Goal: Information Seeking & Learning: Learn about a topic

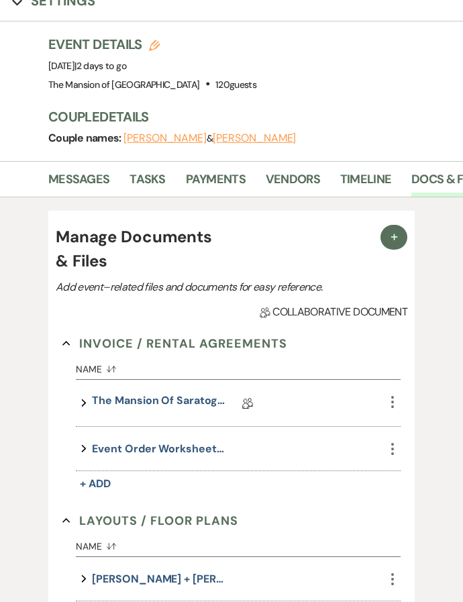
scroll to position [91, 0]
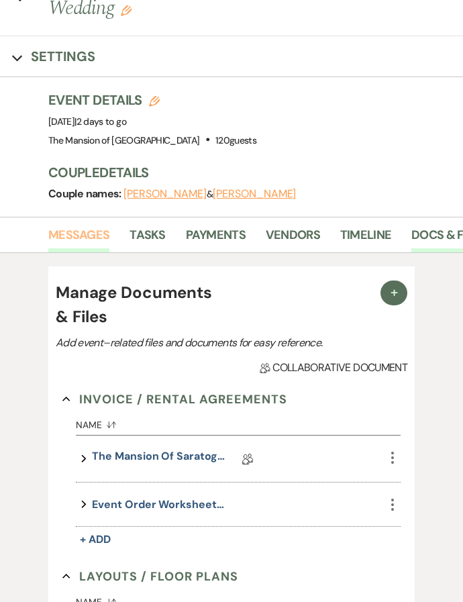
click at [61, 225] on link "Messages" at bounding box center [78, 239] width 61 height 28
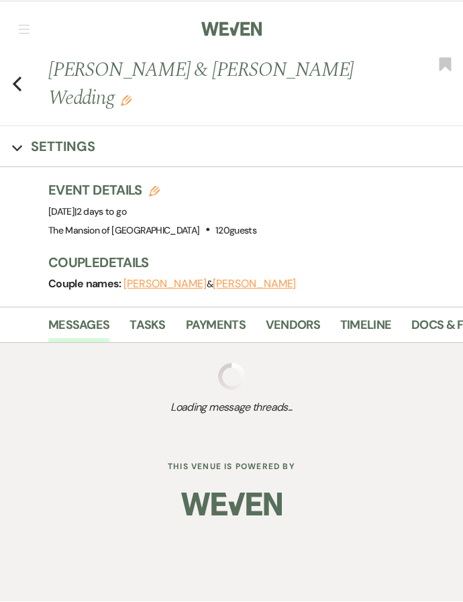
scroll to position [1, 0]
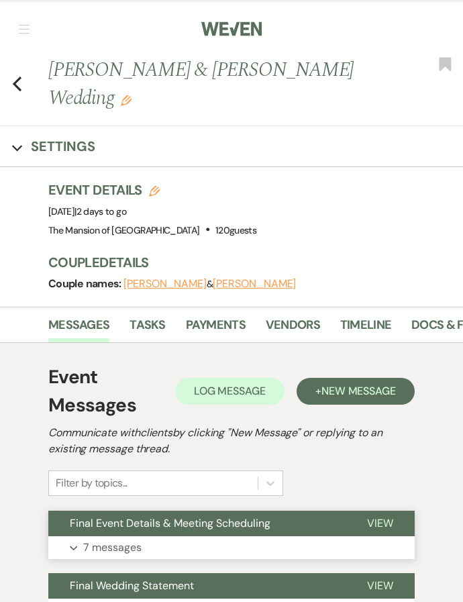
click at [112, 539] on p "7 messages" at bounding box center [112, 547] width 58 height 17
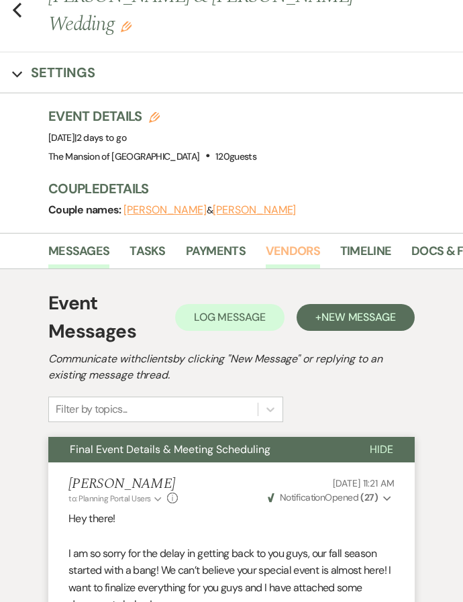
scroll to position [0, 0]
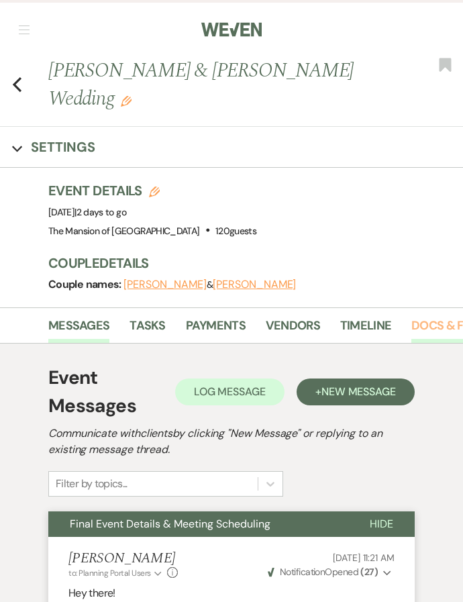
click at [425, 316] on link "Docs & Files" at bounding box center [448, 330] width 74 height 28
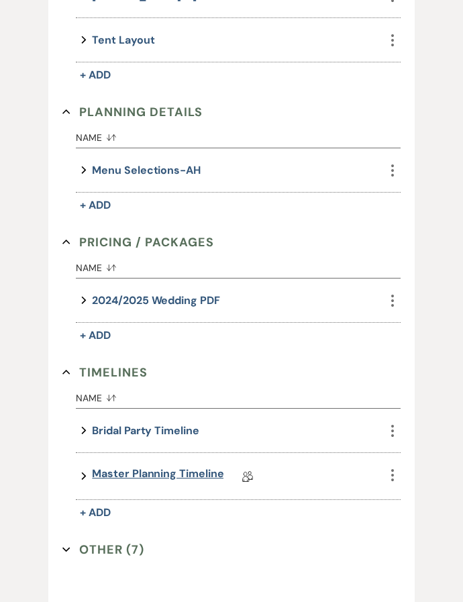
scroll to position [814, 0]
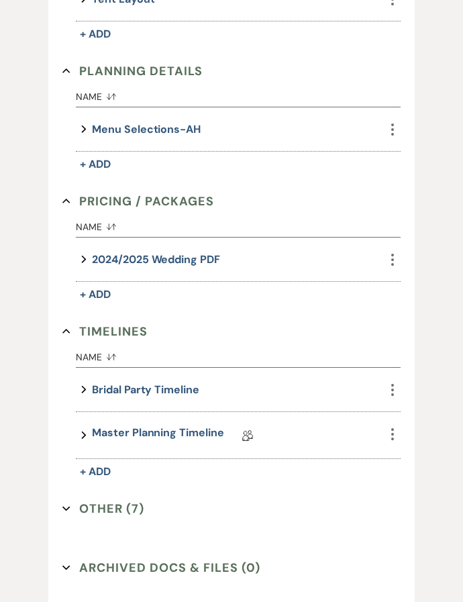
click at [148, 425] on div "Master Planning Timeline" at bounding box center [158, 435] width 132 height 21
click at [151, 425] on link "Master Planning Timeline" at bounding box center [158, 435] width 132 height 21
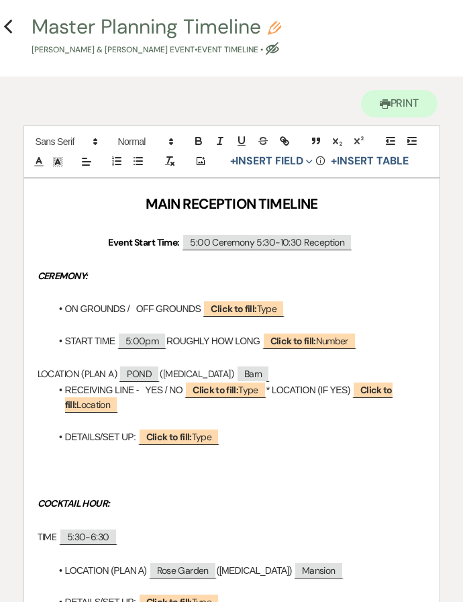
scroll to position [11, 0]
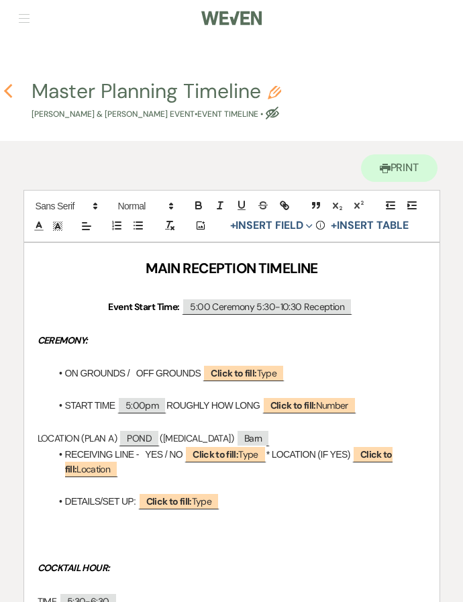
click at [4, 87] on icon "Previous" at bounding box center [8, 91] width 10 height 16
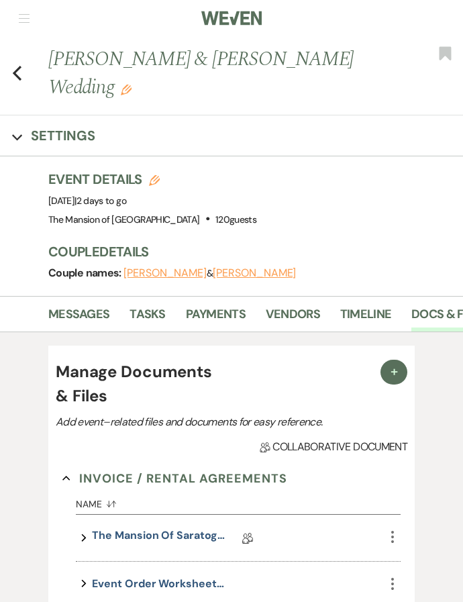
scroll to position [815, 0]
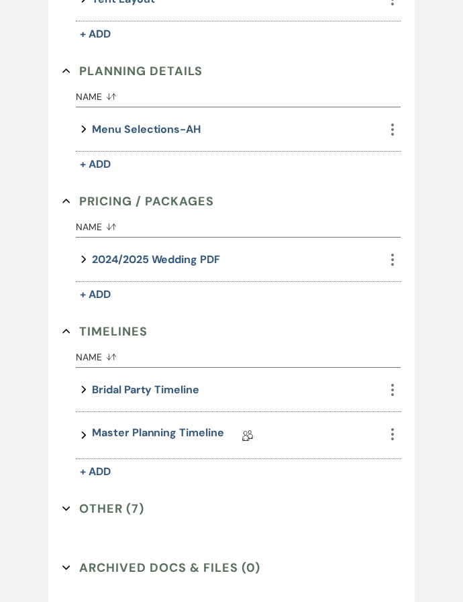
click at [99, 499] on button "Other (7) Expand" at bounding box center [103, 509] width 82 height 20
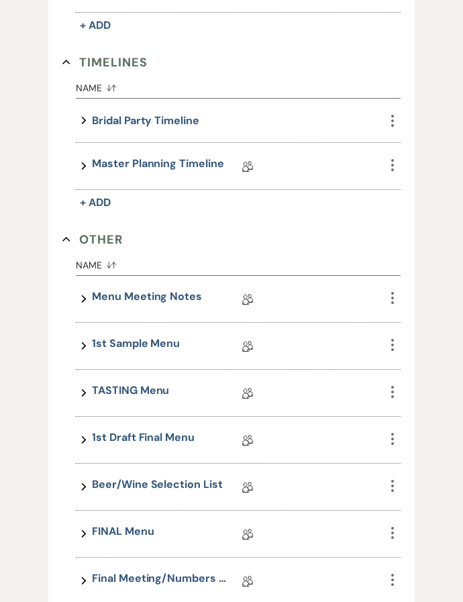
scroll to position [1088, 0]
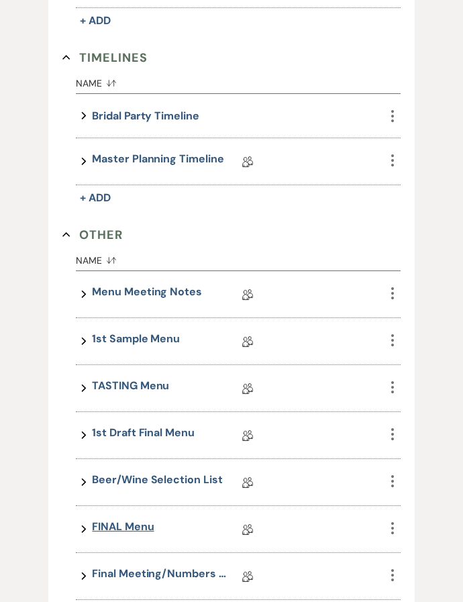
click at [140, 519] on link "FINAL Menu" at bounding box center [123, 529] width 62 height 21
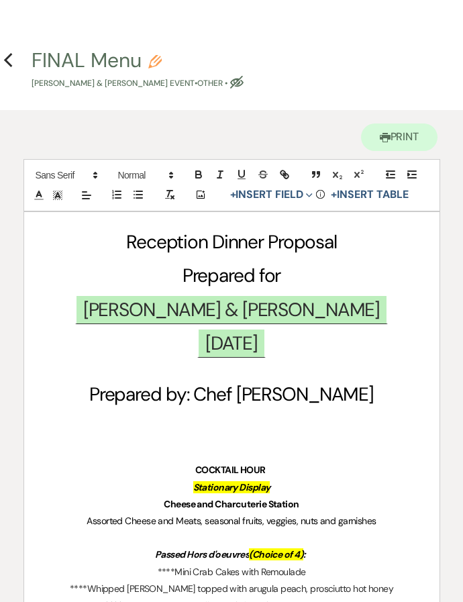
scroll to position [42, 0]
click at [9, 63] on use "button" at bounding box center [7, 60] width 9 height 15
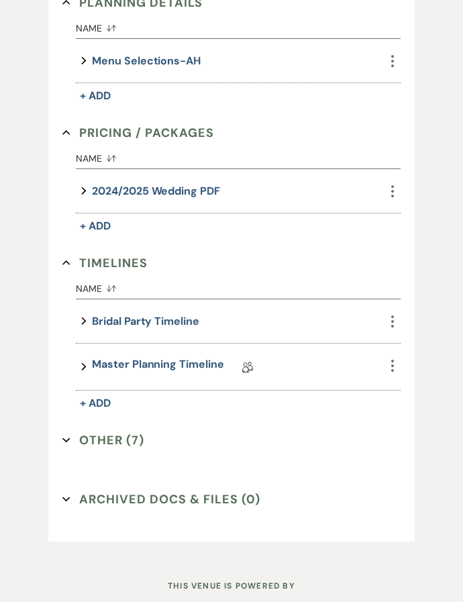
click at [137, 431] on button "Other (7) Expand" at bounding box center [103, 441] width 82 height 20
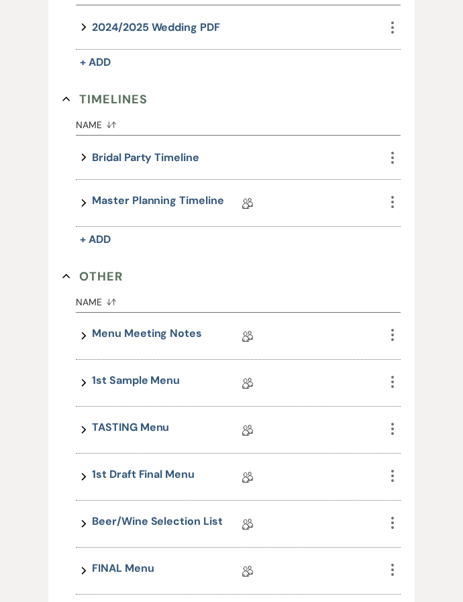
scroll to position [1047, 0]
click at [174, 513] on link "Beer/Wine Selection List" at bounding box center [157, 523] width 130 height 21
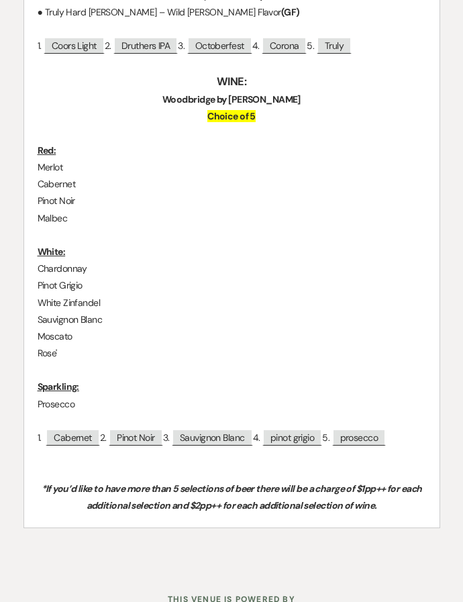
scroll to position [541, 0]
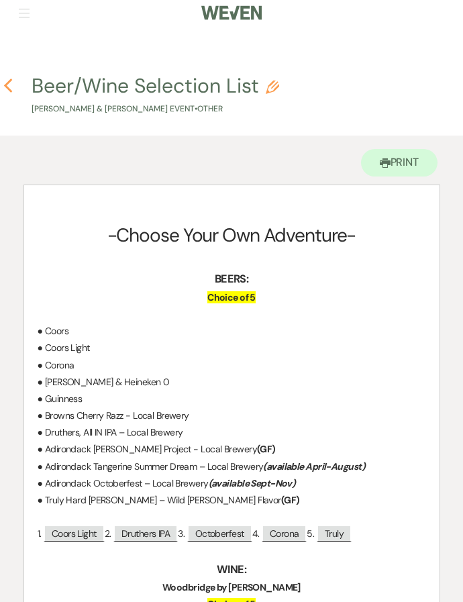
click at [7, 87] on use "button" at bounding box center [7, 86] width 9 height 15
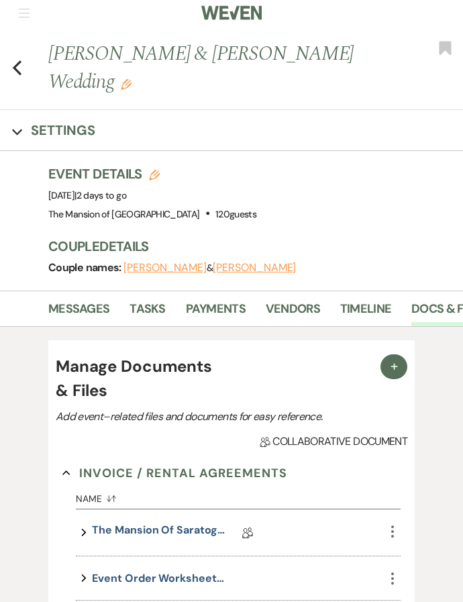
scroll to position [882, 0]
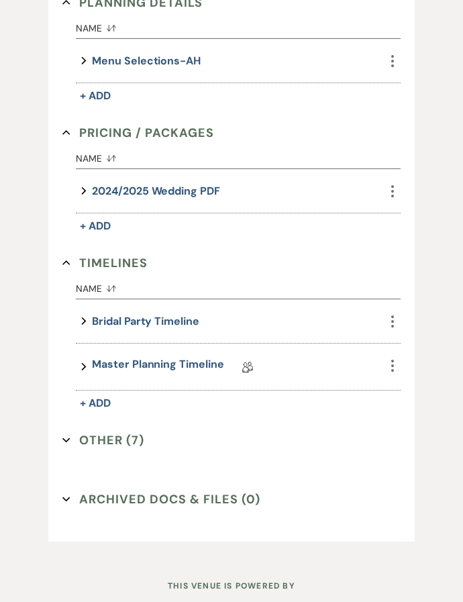
click at [101, 431] on button "Other (7) Expand" at bounding box center [103, 441] width 82 height 20
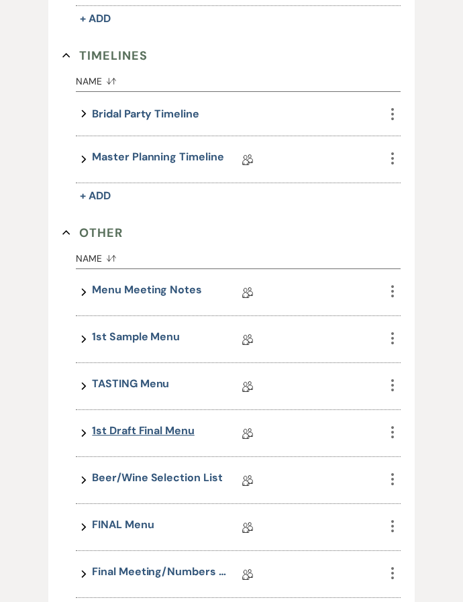
scroll to position [1090, 0]
click at [161, 282] on link "Menu Meeting Notes" at bounding box center [147, 292] width 110 height 21
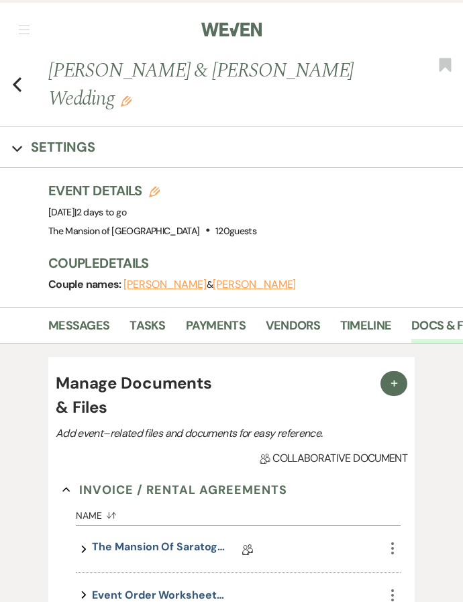
scroll to position [905, 0]
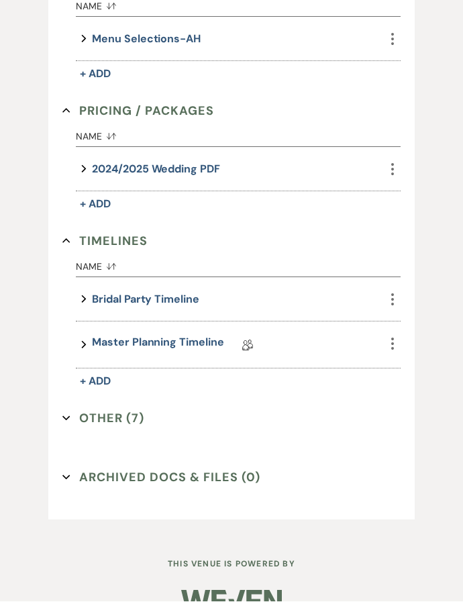
click at [100, 409] on button "Other (7) Expand" at bounding box center [103, 419] width 82 height 20
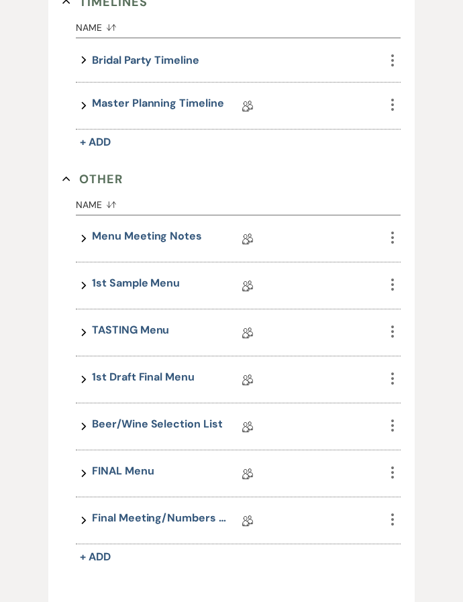
scroll to position [1145, 0]
click at [132, 274] on link "1st Sample Menu" at bounding box center [136, 284] width 88 height 21
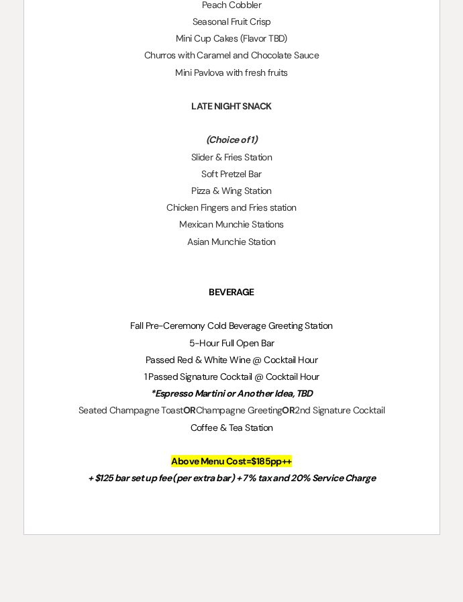
scroll to position [3667, 0]
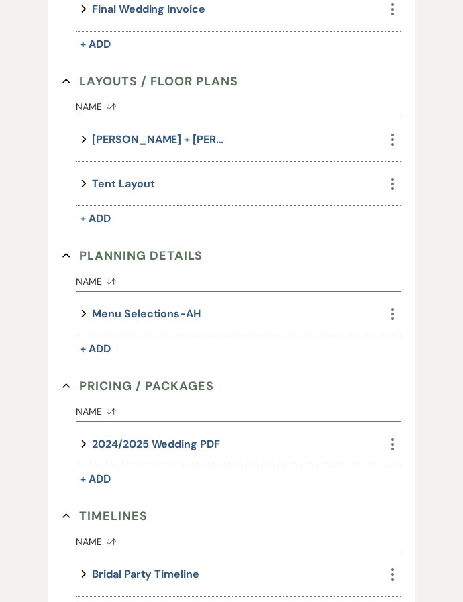
scroll to position [625, 0]
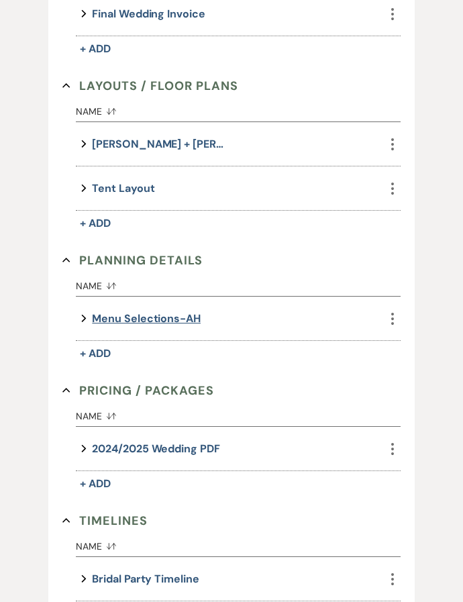
click at [158, 309] on button "Menu Selections-AH" at bounding box center [146, 318] width 109 height 18
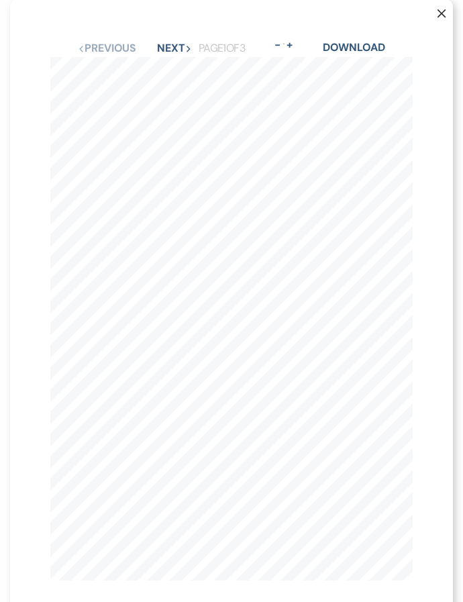
scroll to position [688, 0]
click at [172, 54] on button "Next Next" at bounding box center [174, 49] width 35 height 11
click at [166, 54] on button "Next Next" at bounding box center [173, 49] width 35 height 11
click at [436, 16] on button "X" at bounding box center [431, 20] width 43 height 41
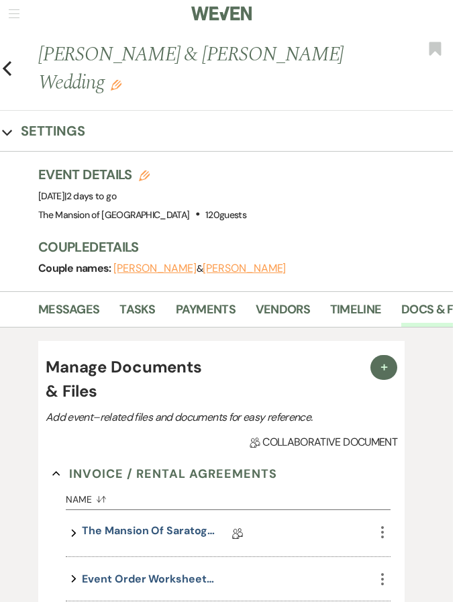
scroll to position [0, 0]
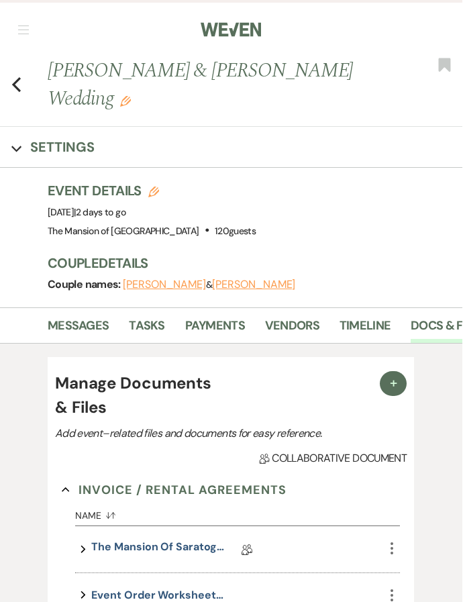
click at [8, 62] on div "Previous [PERSON_NAME] & [PERSON_NAME] Wedding Edit Bookmark" at bounding box center [228, 91] width 470 height 70
click at [21, 76] on icon "Previous" at bounding box center [17, 84] width 10 height 16
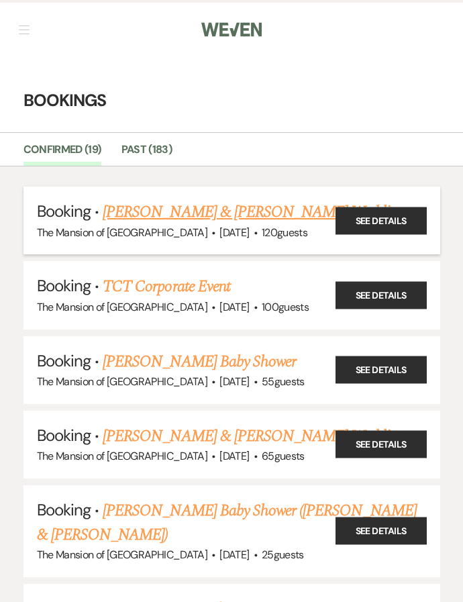
click at [234, 217] on link "[PERSON_NAME] & [PERSON_NAME] Wedding" at bounding box center [253, 212] width 301 height 24
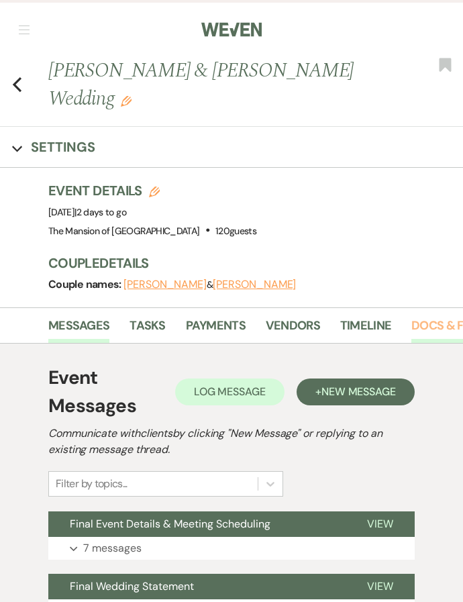
click at [440, 316] on link "Docs & Files" at bounding box center [448, 330] width 74 height 28
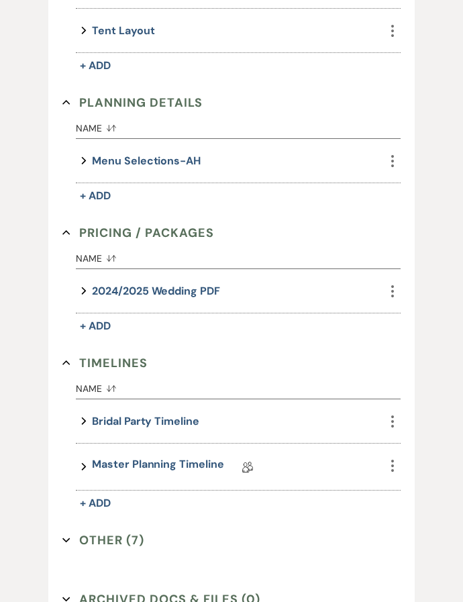
scroll to position [882, 0]
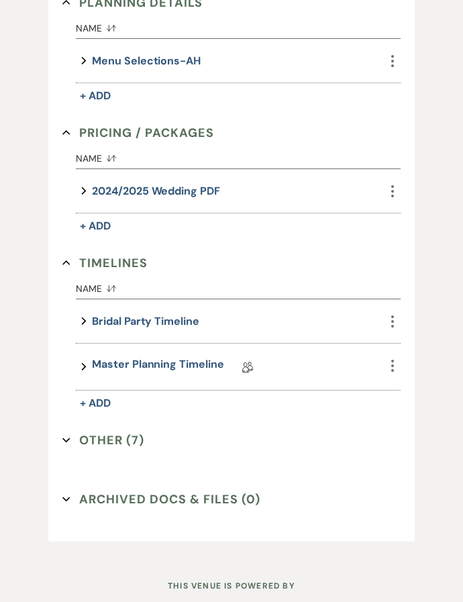
click at [110, 431] on button "Other (7) Expand" at bounding box center [103, 441] width 82 height 20
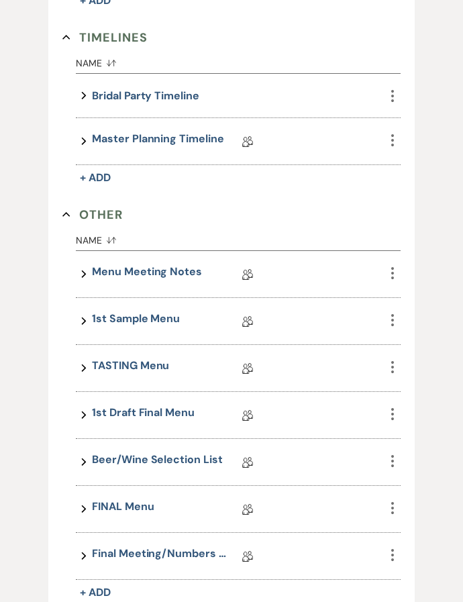
scroll to position [1166, 0]
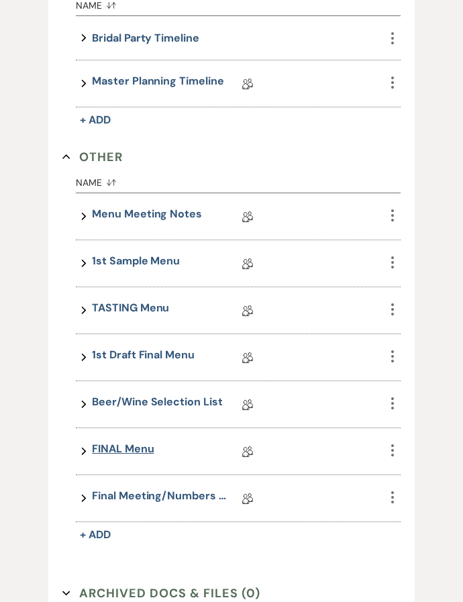
click at [129, 441] on link "FINAL Menu" at bounding box center [123, 451] width 62 height 21
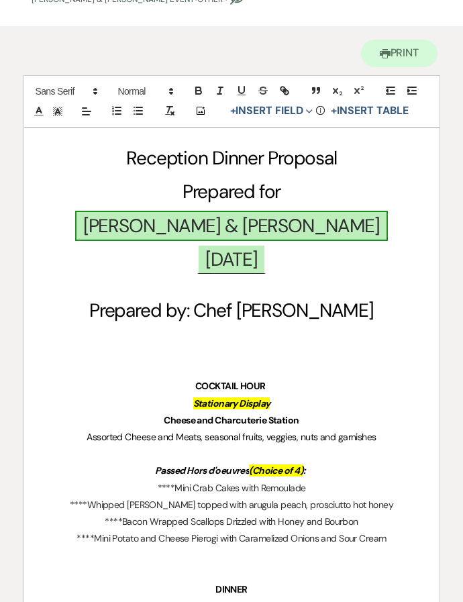
scroll to position [24, 0]
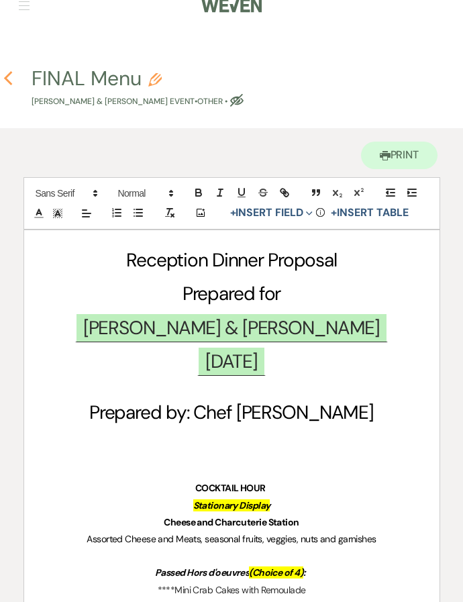
click at [10, 85] on use "button" at bounding box center [7, 78] width 9 height 15
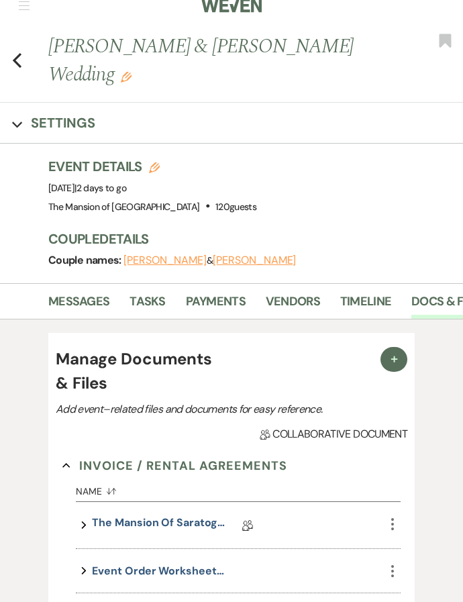
scroll to position [882, 0]
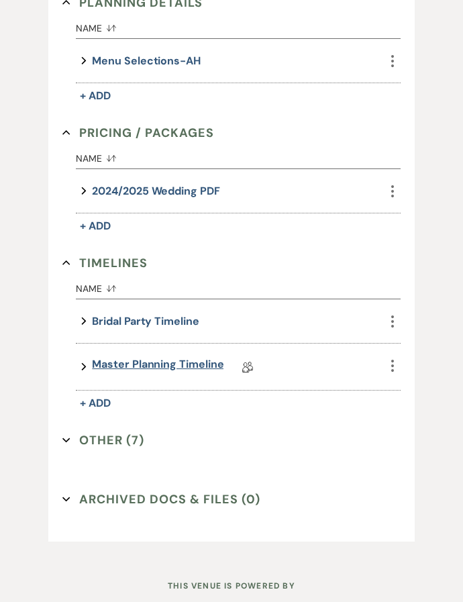
click at [124, 357] on link "Master Planning Timeline" at bounding box center [158, 367] width 132 height 21
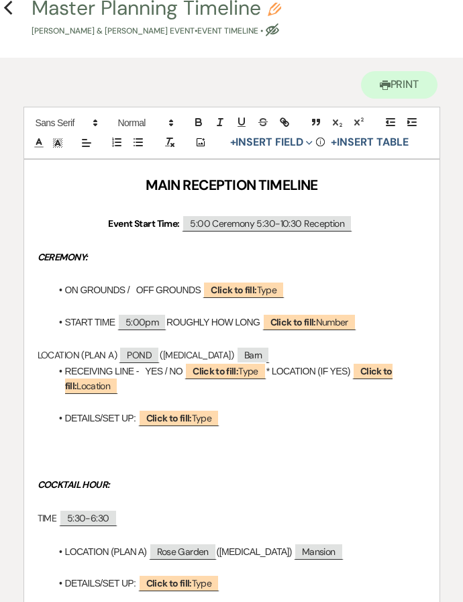
scroll to position [42, 0]
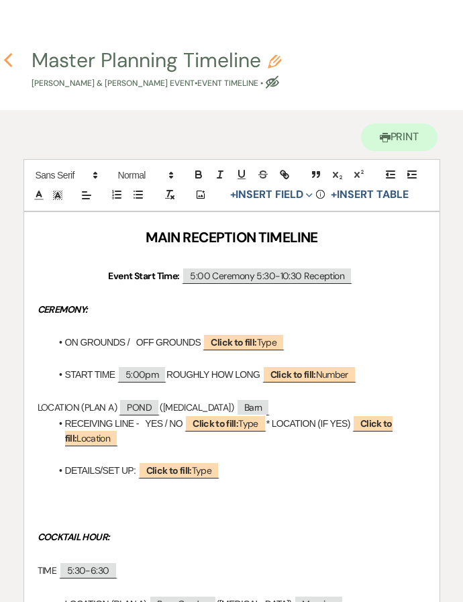
click at [9, 58] on icon "Previous" at bounding box center [8, 60] width 10 height 16
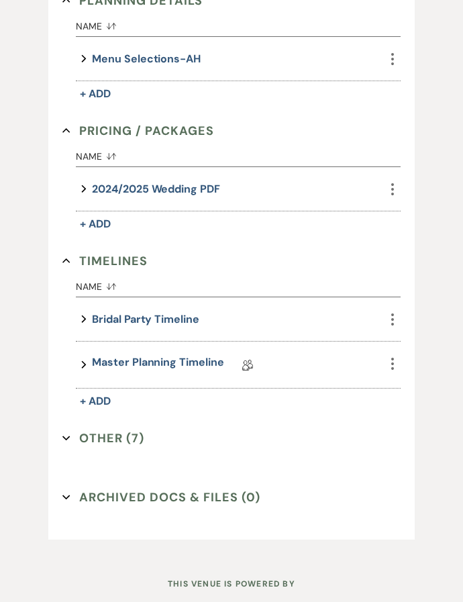
scroll to position [882, 0]
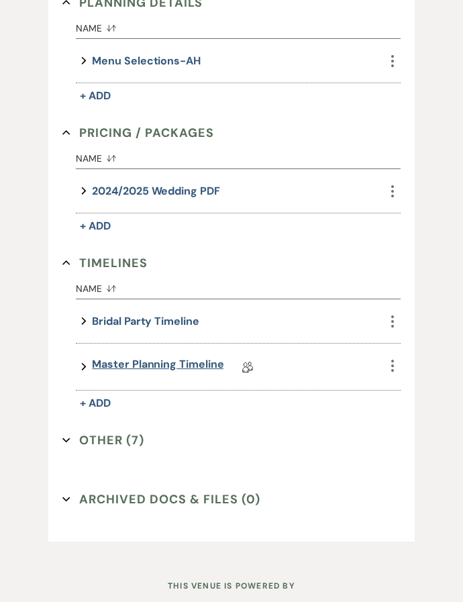
click at [147, 357] on link "Master Planning Timeline" at bounding box center [158, 367] width 132 height 21
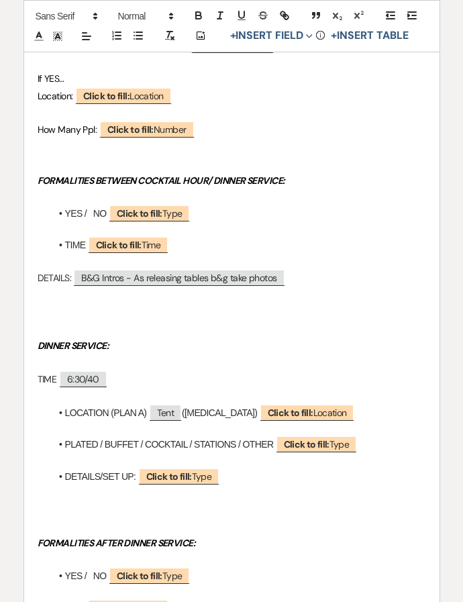
scroll to position [715, 0]
